Goal: Task Accomplishment & Management: Manage account settings

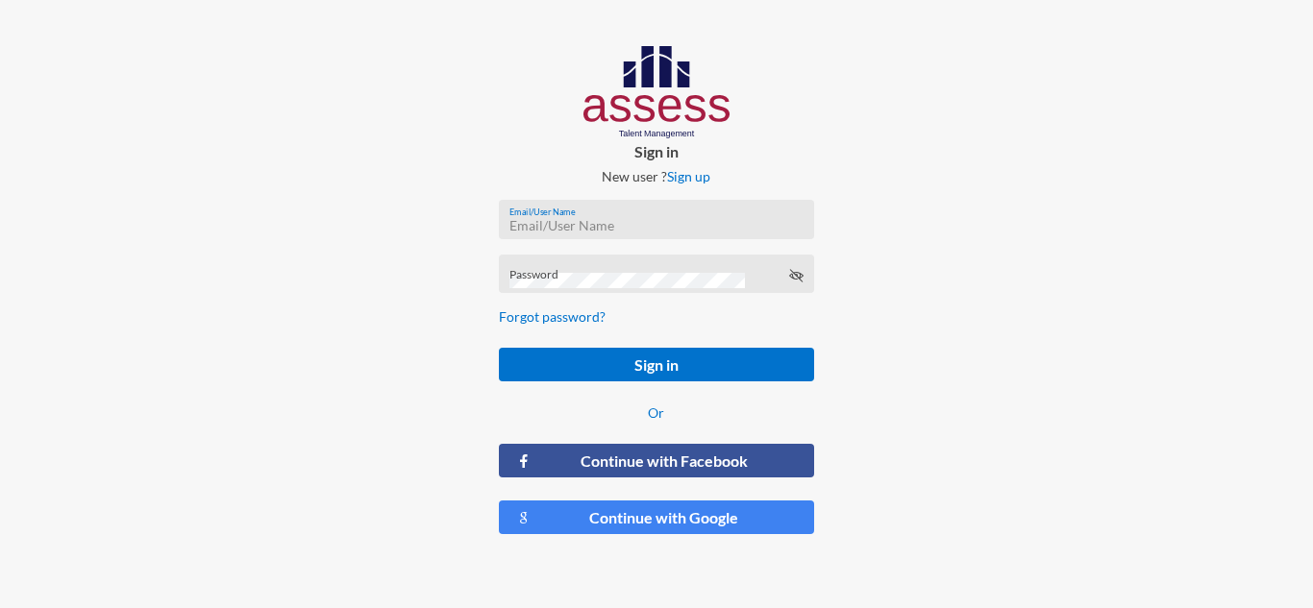
click at [533, 220] on input "Email/User Name" at bounding box center [656, 225] width 294 height 15
click at [583, 228] on div "Email/UserName is required" at bounding box center [656, 247] width 314 height 39
click at [583, 226] on input "Email/User Name" at bounding box center [656, 225] width 294 height 15
type input "a29906041400526"
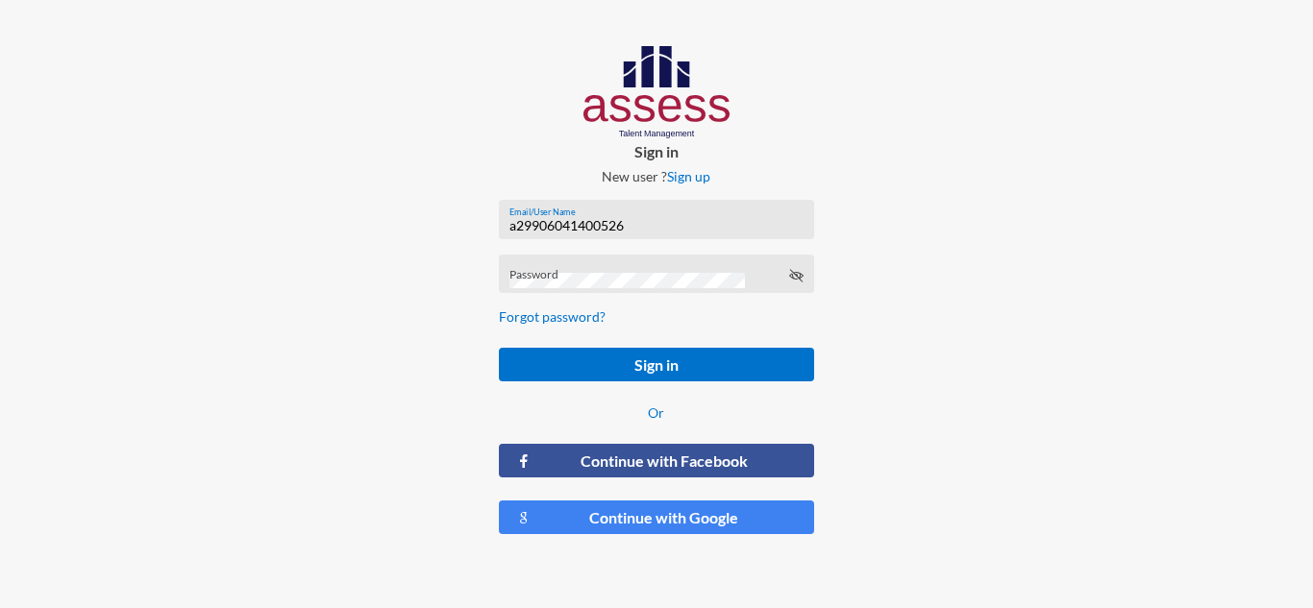
click at [499, 348] on button "Sign in" at bounding box center [656, 365] width 314 height 34
click at [560, 285] on div "Password is required" at bounding box center [656, 302] width 314 height 39
click at [499, 348] on button "Sign in" at bounding box center [656, 365] width 314 height 34
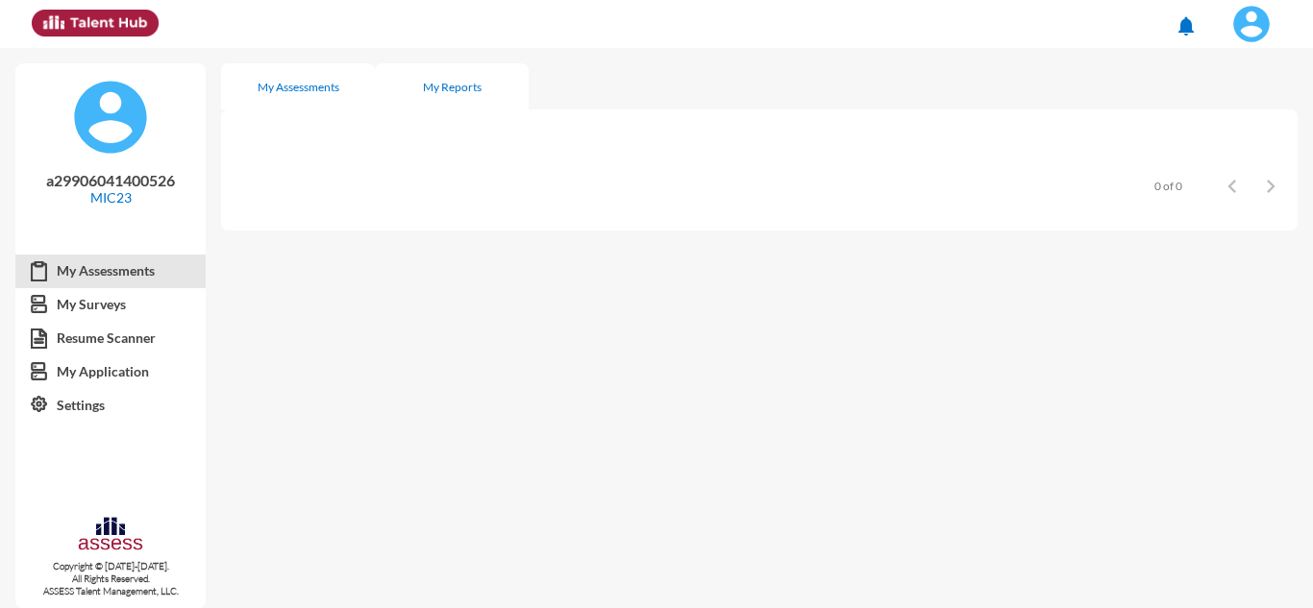
click at [475, 80] on div "My Reports" at bounding box center [452, 87] width 59 height 14
click at [327, 91] on div "My Assessments" at bounding box center [299, 87] width 82 height 14
click at [1258, 45] on button at bounding box center [1251, 24] width 79 height 48
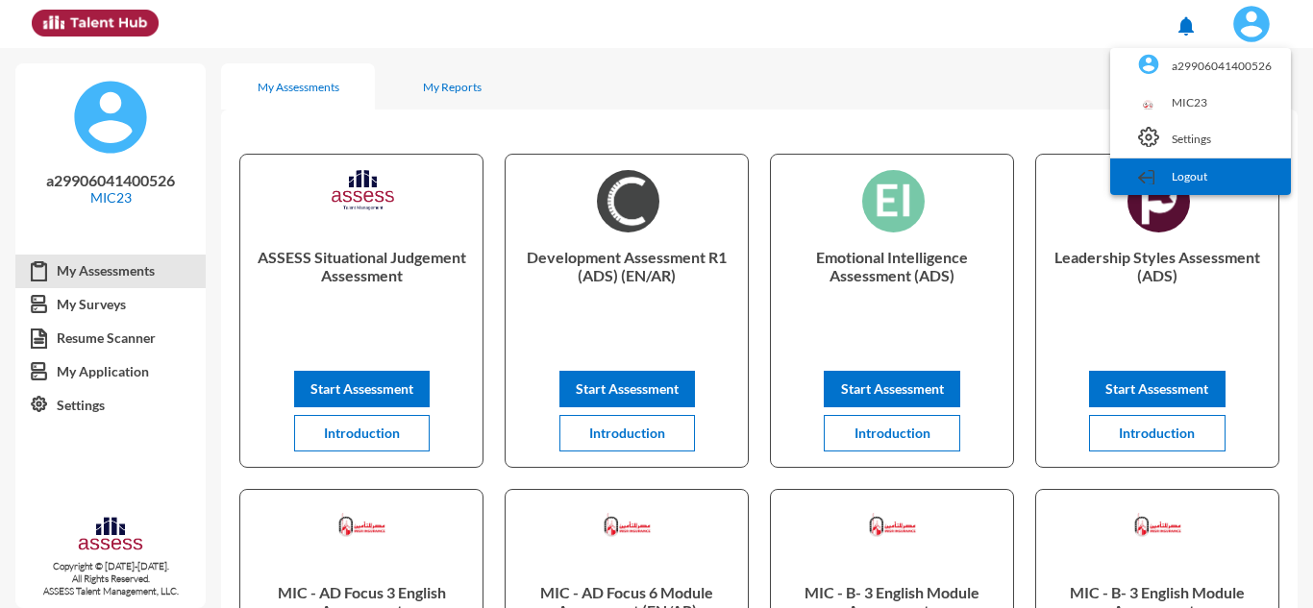
click at [1198, 175] on link "Logout" at bounding box center [1200, 177] width 161 height 37
